Goal: Transaction & Acquisition: Book appointment/travel/reservation

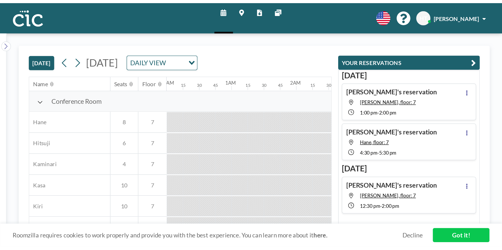
scroll to position [0, 473]
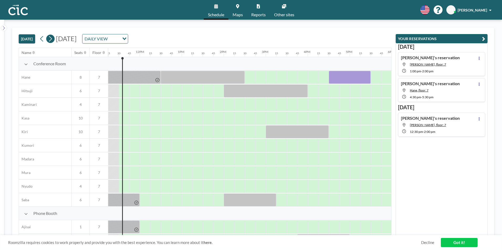
click at [54, 40] on button at bounding box center [50, 39] width 8 height 8
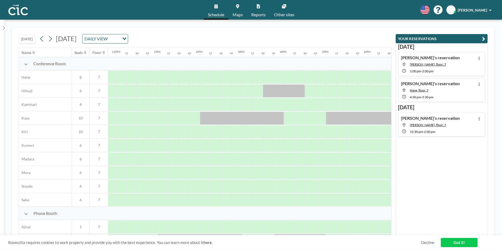
scroll to position [0, 504]
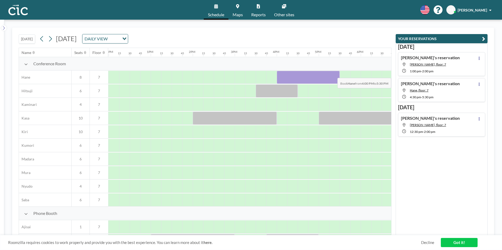
drag, startPoint x: 277, startPoint y: 73, endPoint x: 337, endPoint y: 74, distance: 59.9
click at [326, 74] on div at bounding box center [308, 77] width 63 height 13
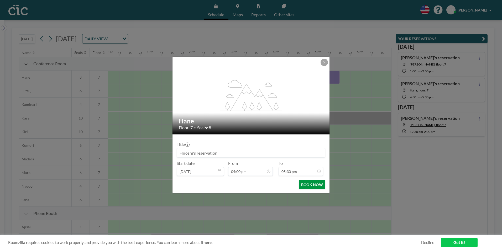
scroll to position [654, 0]
click at [314, 158] on button "BOOK NOW" at bounding box center [312, 184] width 27 height 9
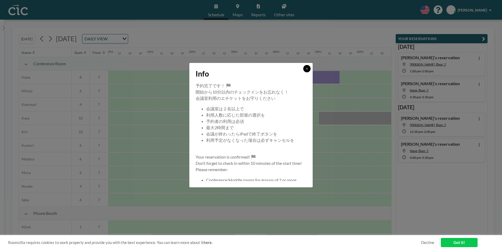
click at [307, 68] on icon at bounding box center [306, 68] width 3 height 3
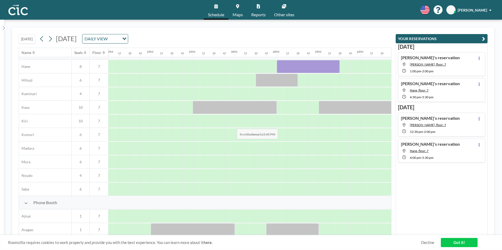
scroll to position [0, 504]
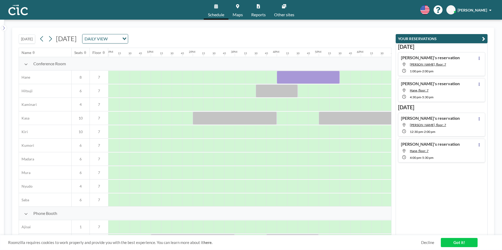
click at [58, 39] on span "[DATE]" at bounding box center [66, 39] width 21 height 8
click at [54, 39] on button at bounding box center [50, 39] width 8 height 8
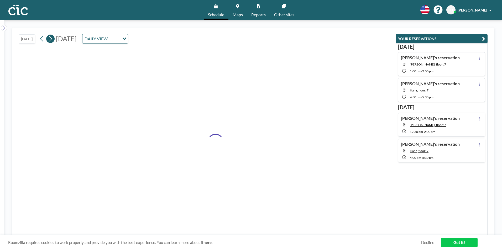
click at [54, 39] on button at bounding box center [50, 39] width 8 height 8
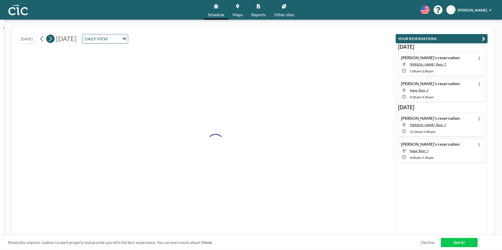
click at [54, 39] on button at bounding box center [50, 39] width 8 height 8
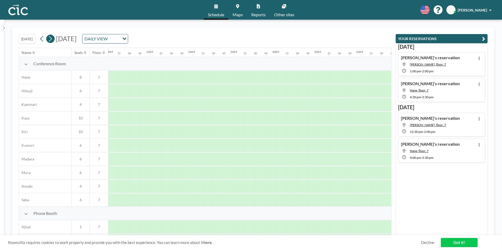
click at [54, 39] on button at bounding box center [50, 39] width 8 height 8
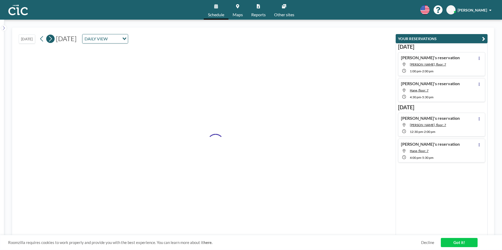
click at [54, 39] on button at bounding box center [50, 39] width 8 height 8
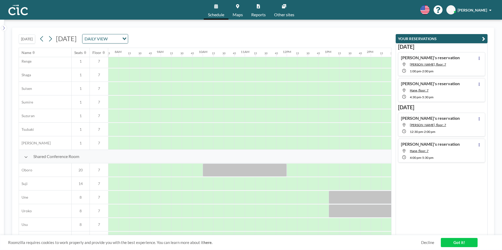
scroll to position [315, 326]
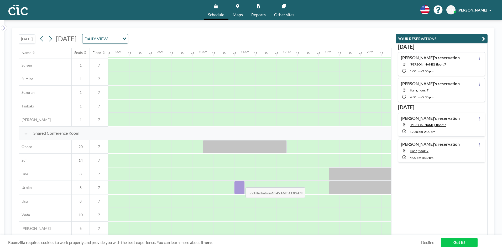
click at [241, 158] on div at bounding box center [239, 187] width 11 height 13
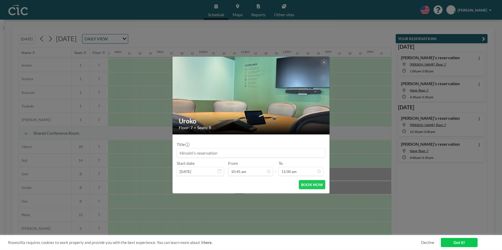
scroll to position [402, 0]
click at [325, 65] on button at bounding box center [324, 62] width 7 height 7
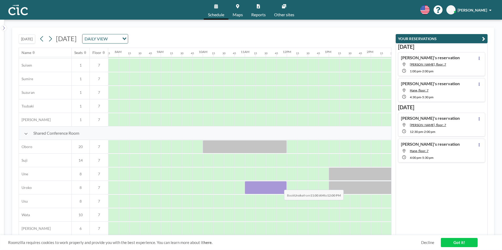
drag, startPoint x: 245, startPoint y: 186, endPoint x: 280, endPoint y: 186, distance: 35.2
click at [280, 158] on div at bounding box center [266, 187] width 42 height 13
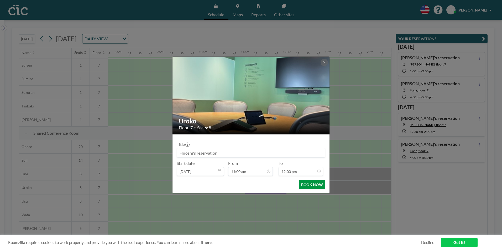
click at [310, 158] on button "BOOK NOW" at bounding box center [312, 184] width 27 height 9
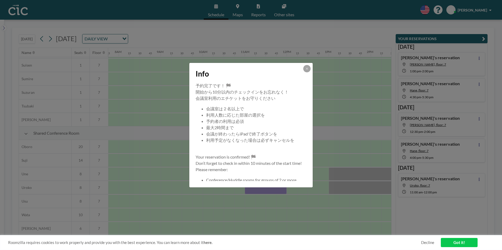
click at [307, 158] on div "予約完了です！ 🏁 開始から10分以内のチェックインをお忘れなく！ 会議室利用のエチケットをお守りください 会議室は２名以上で 利用人数に応じた部屋の選択を …" at bounding box center [250, 135] width 123 height 105
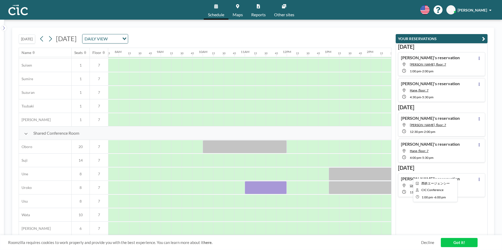
click at [326, 158] on div at bounding box center [434, 174] width 210 height 13
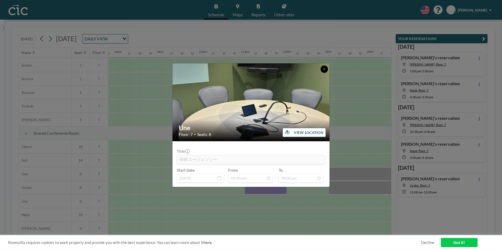
click at [322, 67] on button at bounding box center [324, 69] width 7 height 7
